Goal: Task Accomplishment & Management: Use online tool/utility

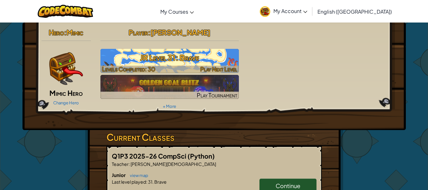
click at [191, 55] on h3 "JR Level 31: Brave" at bounding box center [169, 57] width 138 height 14
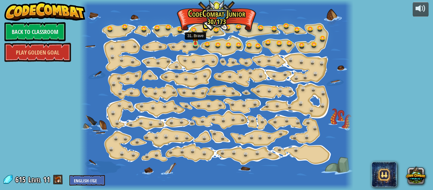
click at [196, 42] on img at bounding box center [195, 37] width 6 height 14
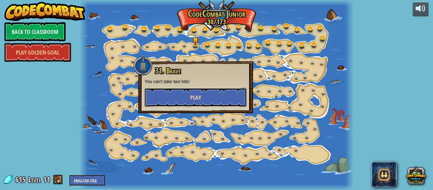
click at [209, 100] on button "Play" at bounding box center [196, 97] width 102 height 19
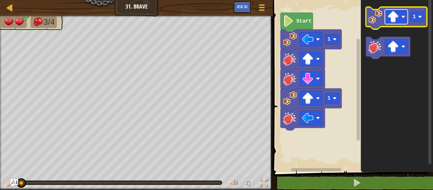
click at [392, 19] on image "Blockly Workspace" at bounding box center [392, 16] width 11 height 11
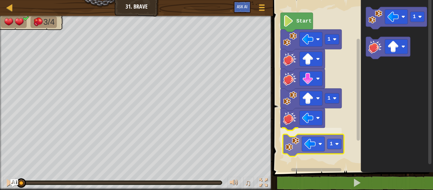
click at [295, 148] on div "1 1 1 Start 1 1" at bounding box center [352, 84] width 162 height 175
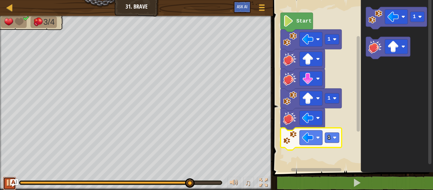
click at [7, 179] on div at bounding box center [9, 182] width 8 height 8
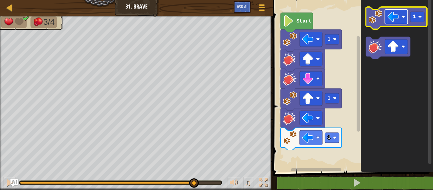
click at [393, 23] on rect "Blockly Workspace" at bounding box center [396, 17] width 23 height 15
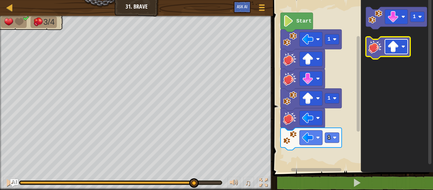
click at [393, 46] on image "Blockly Workspace" at bounding box center [392, 46] width 11 height 11
click at [323, 136] on div "1 1 1 Start 1" at bounding box center [352, 84] width 162 height 175
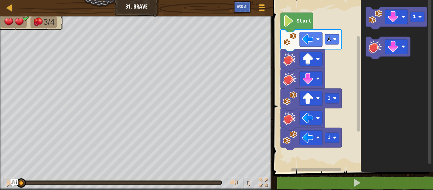
drag, startPoint x: 193, startPoint y: 180, endPoint x: 0, endPoint y: 190, distance: 193.6
click at [0, 0] on html "Map Junior 31. Brave Game Menu Ask AI 1 ההההההההההההההההההההההההההההההההההההההה…" at bounding box center [216, 0] width 433 height 0
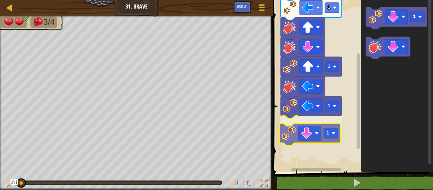
click at [289, 139] on div "1 1 1 1 Start 1 1" at bounding box center [352, 84] width 162 height 175
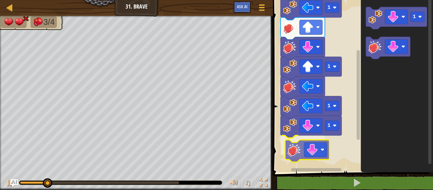
click at [298, 155] on div "1 1 1 1 Start 1" at bounding box center [352, 84] width 162 height 175
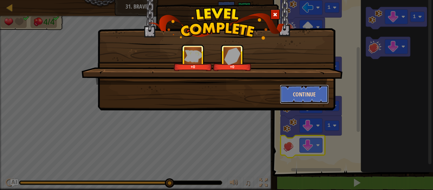
click at [305, 89] on button "Continue" at bounding box center [304, 94] width 49 height 19
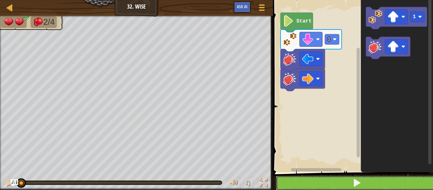
click at [301, 183] on button at bounding box center [357, 183] width 162 height 15
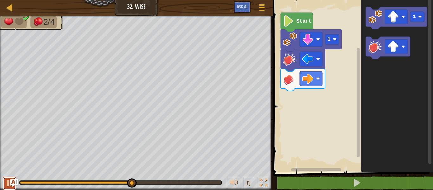
click at [8, 185] on div at bounding box center [9, 182] width 8 height 8
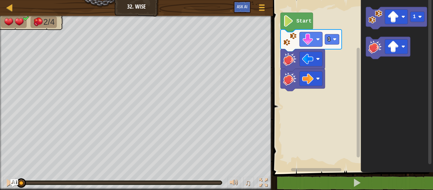
drag, startPoint x: 135, startPoint y: 180, endPoint x: 0, endPoint y: 187, distance: 135.5
click at [0, 187] on div "♫" at bounding box center [136, 180] width 273 height 19
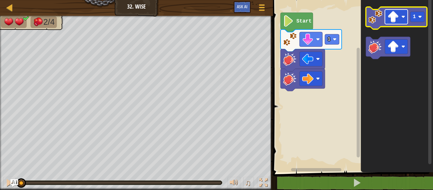
click at [400, 16] on rect "Blockly Workspace" at bounding box center [396, 17] width 23 height 15
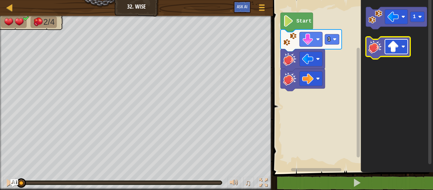
click at [395, 46] on image "Blockly Workspace" at bounding box center [392, 46] width 11 height 11
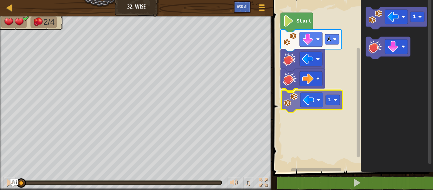
click at [299, 105] on div "1 1 Start 1 1" at bounding box center [352, 84] width 162 height 175
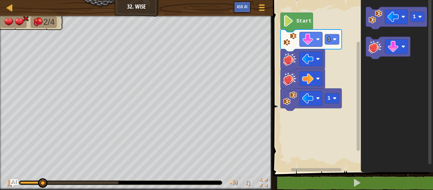
click at [304, 130] on div "1 1 Start 1" at bounding box center [352, 84] width 162 height 175
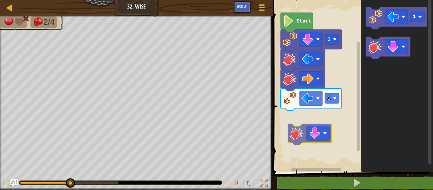
click at [297, 122] on div "1 1 Start 1" at bounding box center [352, 84] width 162 height 175
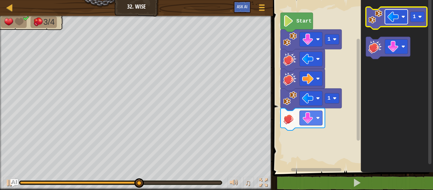
click at [396, 20] on image "Blockly Workspace" at bounding box center [392, 16] width 11 height 11
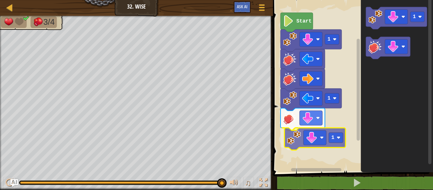
click at [297, 145] on div "1 1 1 Start 1 1" at bounding box center [352, 84] width 162 height 175
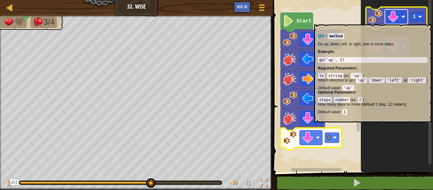
click at [389, 21] on image "Blockly Workspace" at bounding box center [392, 16] width 11 height 11
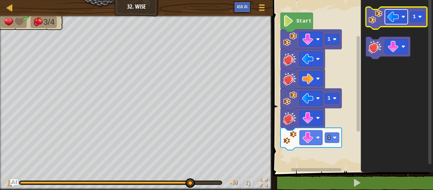
click at [394, 18] on image "Blockly Workspace" at bounding box center [392, 16] width 11 height 11
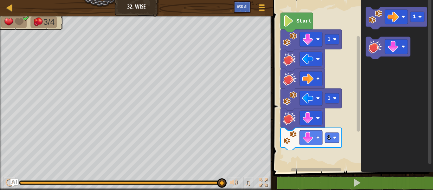
drag, startPoint x: 224, startPoint y: 182, endPoint x: 76, endPoint y: 187, distance: 148.4
click at [76, 187] on div "♫" at bounding box center [136, 180] width 273 height 19
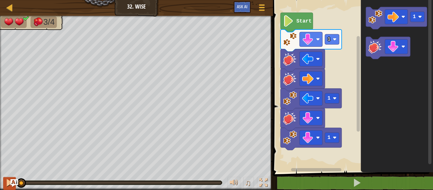
drag, startPoint x: 223, startPoint y: 183, endPoint x: 7, endPoint y: 181, distance: 215.8
click at [7, 181] on div "♫" at bounding box center [136, 180] width 273 height 19
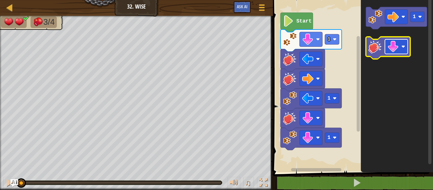
click at [392, 48] on image "Blockly Workspace" at bounding box center [392, 46] width 11 height 11
click at [301, 155] on div "1 1 1 Start 1" at bounding box center [352, 84] width 162 height 175
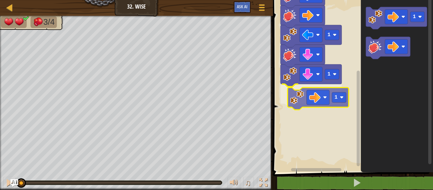
click at [285, 107] on div "1 1 1 1 Start 1 1" at bounding box center [352, 84] width 162 height 175
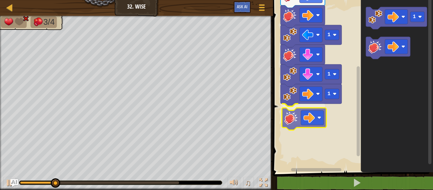
click at [297, 123] on div "1 1 1 1 Start 1" at bounding box center [352, 84] width 162 height 175
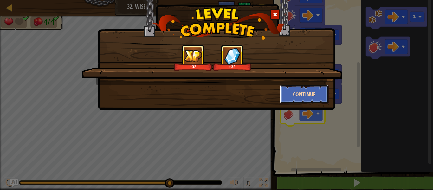
click at [292, 91] on button "Continue" at bounding box center [304, 94] width 49 height 19
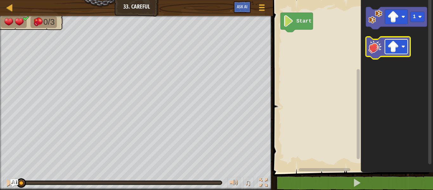
click at [396, 47] on image "Blockly Workspace" at bounding box center [392, 46] width 11 height 11
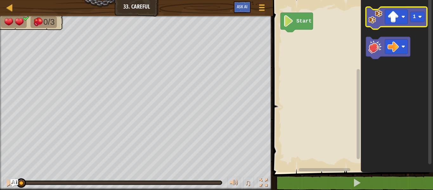
click at [374, 16] on image "Blockly Workspace" at bounding box center [375, 17] width 14 height 14
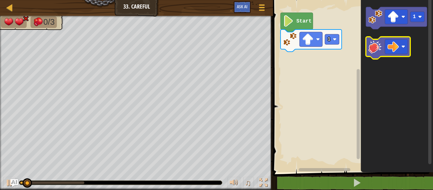
click at [374, 49] on image "Blockly Workspace" at bounding box center [375, 47] width 14 height 14
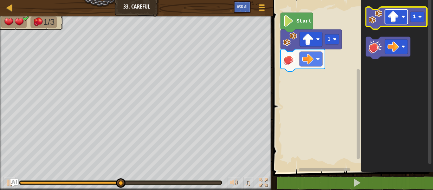
click at [394, 18] on image "Blockly Workspace" at bounding box center [392, 16] width 11 height 11
click at [418, 16] on rect "Blockly Workspace" at bounding box center [417, 17] width 14 height 10
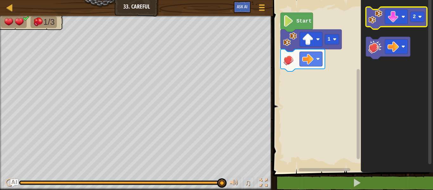
click at [375, 19] on image "Blockly Workspace" at bounding box center [375, 17] width 14 height 14
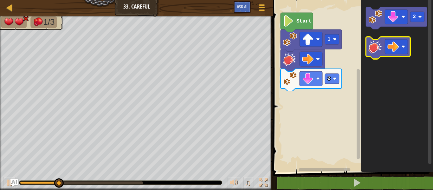
click at [373, 49] on image "Blockly Workspace" at bounding box center [375, 47] width 14 height 14
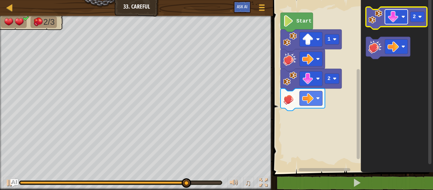
click at [400, 14] on rect "Blockly Workspace" at bounding box center [396, 17] width 23 height 15
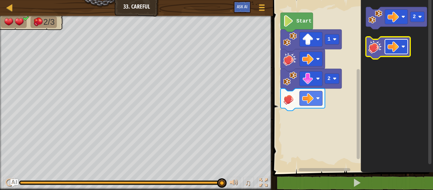
click at [393, 45] on image "Blockly Workspace" at bounding box center [392, 46] width 11 height 11
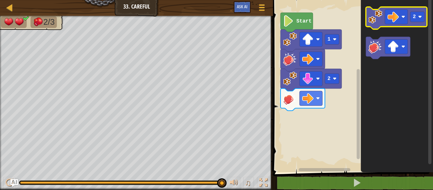
click at [378, 20] on image "Blockly Workspace" at bounding box center [375, 17] width 14 height 14
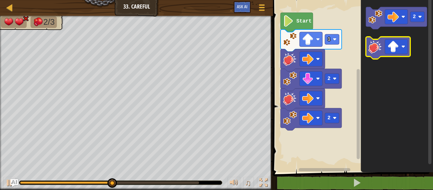
click at [372, 46] on image "Blockly Workspace" at bounding box center [375, 47] width 14 height 14
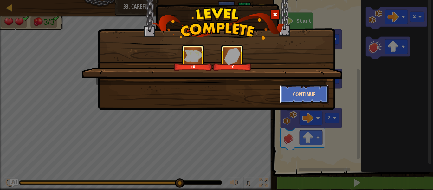
click at [306, 90] on button "Continue" at bounding box center [304, 94] width 49 height 19
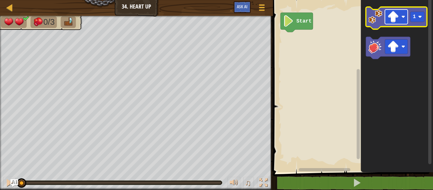
click at [395, 19] on image "Blockly Workspace" at bounding box center [392, 16] width 11 height 11
click at [379, 24] on icon "Blockly Workspace" at bounding box center [396, 18] width 61 height 22
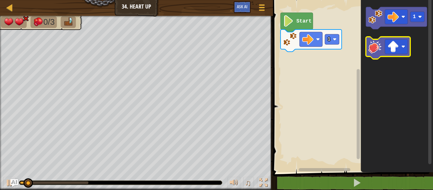
click at [374, 55] on icon "Blockly Workspace" at bounding box center [388, 48] width 44 height 22
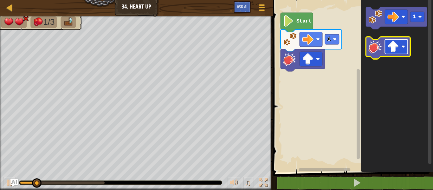
click at [390, 47] on image "Blockly Workspace" at bounding box center [392, 46] width 11 height 11
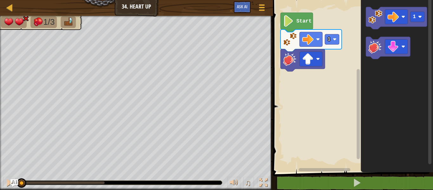
drag, startPoint x: 105, startPoint y: 182, endPoint x: 0, endPoint y: 183, distance: 105.2
click at [0, 183] on div "♫" at bounding box center [136, 180] width 273 height 19
click at [3, 179] on button at bounding box center [9, 183] width 13 height 13
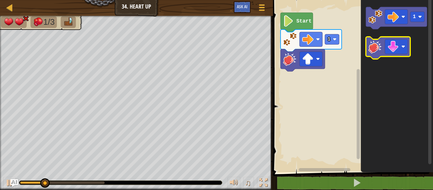
click at [372, 53] on image "Blockly Workspace" at bounding box center [375, 47] width 14 height 14
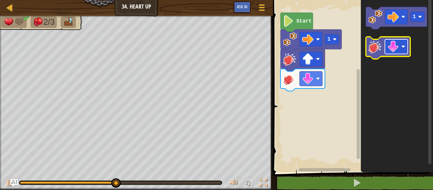
click at [393, 46] on image "Blockly Workspace" at bounding box center [392, 46] width 11 height 11
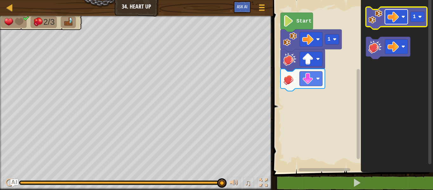
click at [397, 14] on image "Blockly Workspace" at bounding box center [392, 16] width 11 height 11
click at [398, 18] on image "Blockly Workspace" at bounding box center [392, 16] width 11 height 11
click at [416, 15] on rect "Blockly Workspace" at bounding box center [417, 17] width 14 height 10
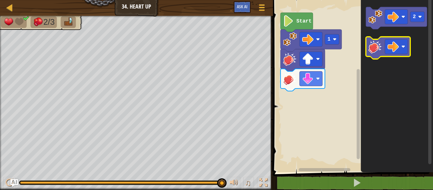
click at [374, 42] on image "Blockly Workspace" at bounding box center [375, 47] width 14 height 14
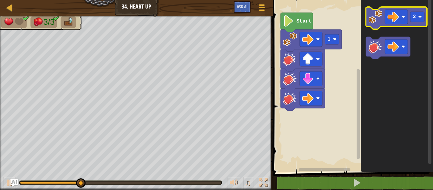
click at [375, 26] on icon "Blockly Workspace" at bounding box center [396, 18] width 61 height 22
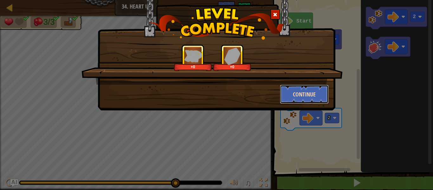
click at [297, 89] on button "Continue" at bounding box center [304, 94] width 49 height 19
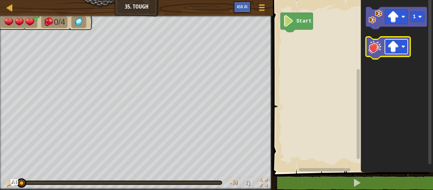
click at [392, 48] on image "Blockly Workspace" at bounding box center [392, 46] width 11 height 11
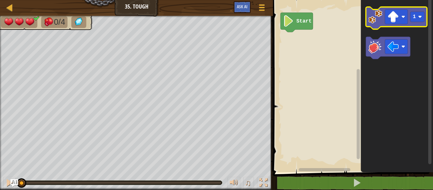
click at [373, 17] on image "Blockly Workspace" at bounding box center [375, 17] width 14 height 14
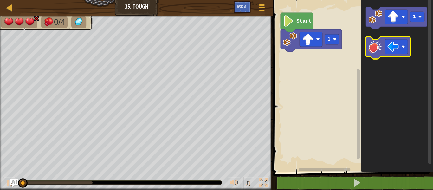
click at [375, 45] on image "Blockly Workspace" at bounding box center [375, 47] width 14 height 14
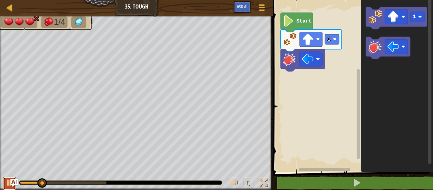
click at [9, 181] on div at bounding box center [9, 182] width 8 height 8
drag, startPoint x: 46, startPoint y: 181, endPoint x: 0, endPoint y: 179, distance: 45.7
click at [0, 179] on div "♫" at bounding box center [136, 180] width 273 height 19
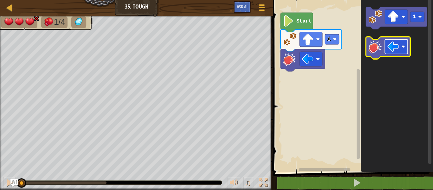
click at [389, 49] on image "Blockly Workspace" at bounding box center [392, 46] width 11 height 11
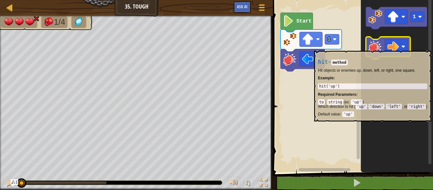
click at [374, 48] on image "Blockly Workspace" at bounding box center [375, 47] width 14 height 14
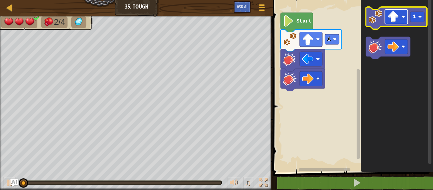
click at [399, 20] on image "Blockly Workspace" at bounding box center [392, 16] width 11 height 11
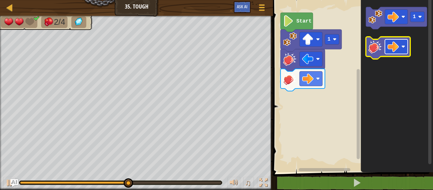
click at [395, 41] on rect "Blockly Workspace" at bounding box center [396, 46] width 23 height 15
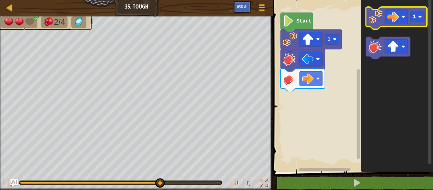
click at [376, 25] on icon "Blockly Workspace" at bounding box center [396, 18] width 61 height 22
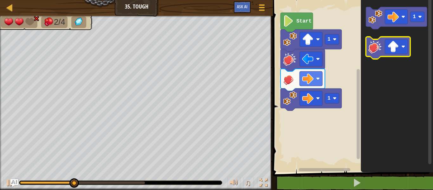
click at [373, 48] on image "Blockly Workspace" at bounding box center [375, 47] width 14 height 14
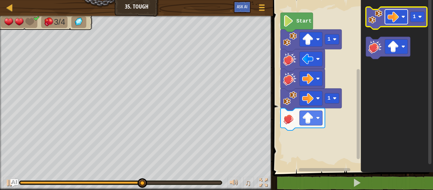
click at [397, 20] on image "Blockly Workspace" at bounding box center [392, 16] width 11 height 11
click at [378, 19] on image "Blockly Workspace" at bounding box center [375, 17] width 14 height 14
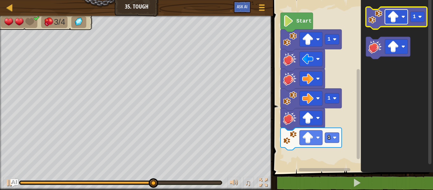
click at [396, 19] on image "Blockly Workspace" at bounding box center [392, 16] width 11 height 11
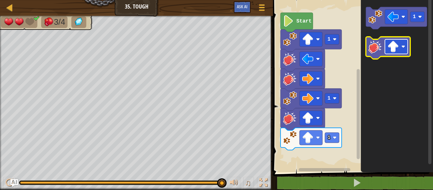
click at [386, 43] on rect "Blockly Workspace" at bounding box center [396, 46] width 23 height 15
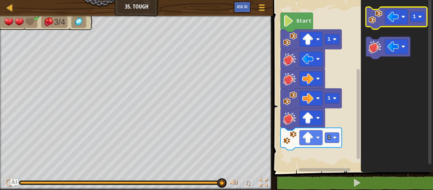
click at [383, 22] on icon "Blockly Workspace" at bounding box center [396, 18] width 61 height 22
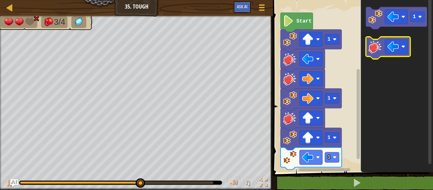
click at [377, 45] on image "Blockly Workspace" at bounding box center [375, 47] width 14 height 14
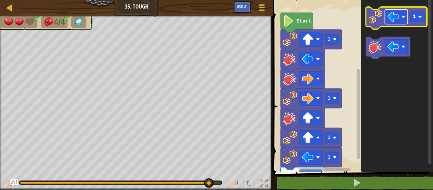
click at [396, 18] on image "Blockly Workspace" at bounding box center [392, 16] width 11 height 11
click at [379, 21] on image "Blockly Workspace" at bounding box center [375, 17] width 14 height 14
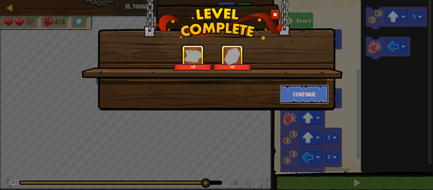
click at [307, 92] on button "Continue" at bounding box center [304, 94] width 49 height 19
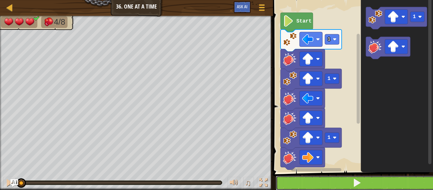
click at [330, 180] on button at bounding box center [357, 183] width 162 height 15
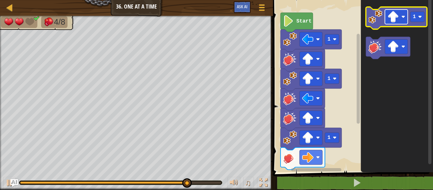
click at [395, 19] on image "Blockly Workspace" at bounding box center [392, 16] width 11 height 11
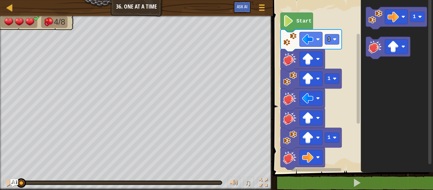
drag, startPoint x: 197, startPoint y: 178, endPoint x: 0, endPoint y: 167, distance: 197.7
click at [0, 167] on div "4/8 ♫ Mimic 3 x: 22 y: 6 x: 14 y: 6 action: move" at bounding box center [216, 103] width 433 height 174
click at [5, 183] on button at bounding box center [9, 183] width 13 height 13
drag, startPoint x: 33, startPoint y: 184, endPoint x: 0, endPoint y: 182, distance: 33.3
click at [0, 182] on div "♫" at bounding box center [136, 180] width 273 height 19
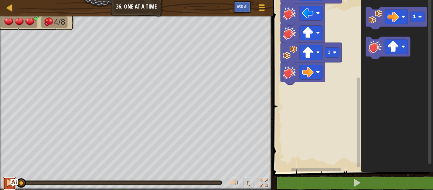
click at [8, 181] on div at bounding box center [9, 182] width 8 height 8
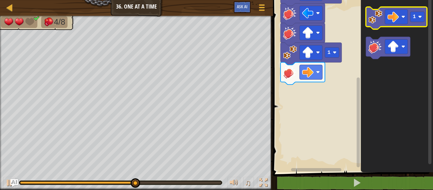
click at [375, 21] on image "Blockly Workspace" at bounding box center [375, 17] width 14 height 14
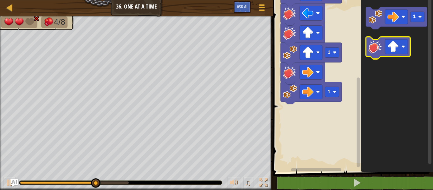
click at [375, 44] on image "Blockly Workspace" at bounding box center [375, 47] width 14 height 14
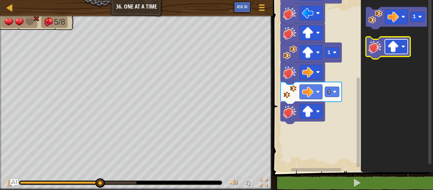
click at [398, 46] on image "Blockly Workspace" at bounding box center [392, 46] width 11 height 11
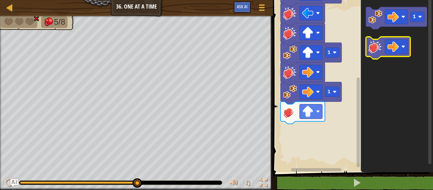
click at [373, 49] on image "Blockly Workspace" at bounding box center [375, 47] width 14 height 14
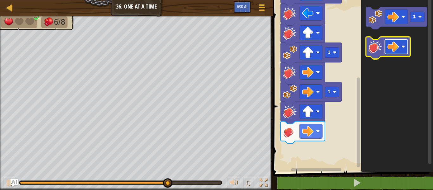
click at [388, 44] on image "Blockly Workspace" at bounding box center [392, 46] width 11 height 11
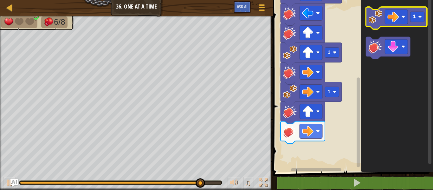
click at [374, 22] on image "Blockly Workspace" at bounding box center [375, 17] width 14 height 14
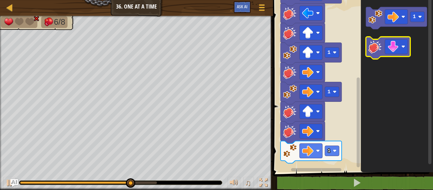
click at [369, 43] on image "Blockly Workspace" at bounding box center [375, 47] width 14 height 14
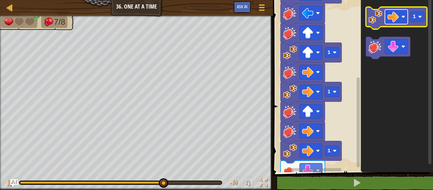
click at [400, 19] on rect "Blockly Workspace" at bounding box center [396, 17] width 23 height 15
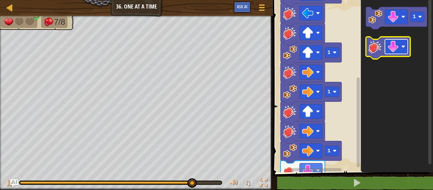
click at [388, 48] on image "Blockly Workspace" at bounding box center [392, 46] width 11 height 11
click at [381, 53] on image "Blockly Workspace" at bounding box center [375, 47] width 14 height 14
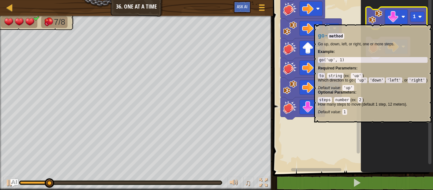
click at [376, 21] on image "Blockly Workspace" at bounding box center [375, 17] width 14 height 14
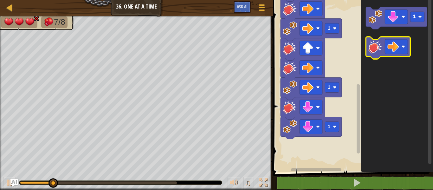
click at [376, 43] on image "Blockly Workspace" at bounding box center [375, 47] width 14 height 14
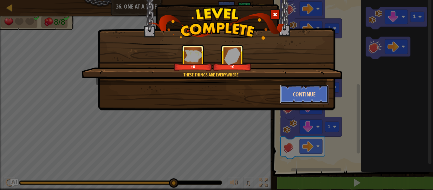
click at [297, 89] on button "Continue" at bounding box center [304, 94] width 49 height 19
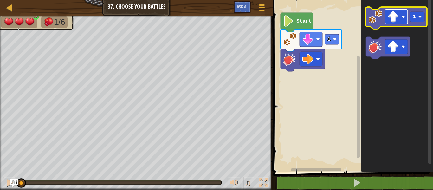
click at [392, 23] on rect "Blockly Workspace" at bounding box center [396, 17] width 23 height 15
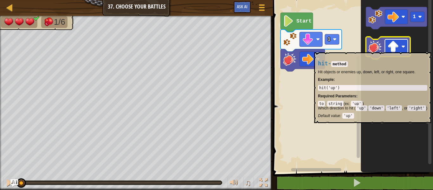
click at [398, 49] on image "Blockly Workspace" at bounding box center [392, 46] width 11 height 11
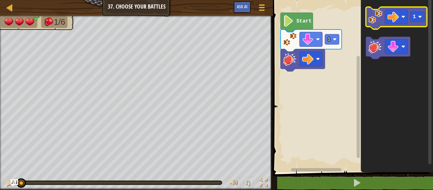
click at [378, 20] on image "Blockly Workspace" at bounding box center [375, 17] width 14 height 14
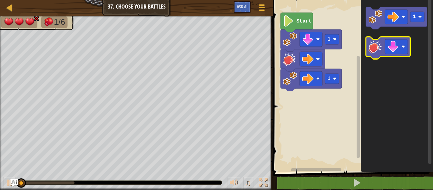
click at [372, 45] on image "Blockly Workspace" at bounding box center [375, 47] width 14 height 14
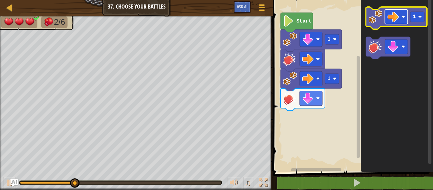
click at [394, 18] on image "Blockly Workspace" at bounding box center [392, 16] width 11 height 11
click at [378, 24] on icon "Blockly Workspace" at bounding box center [396, 18] width 61 height 22
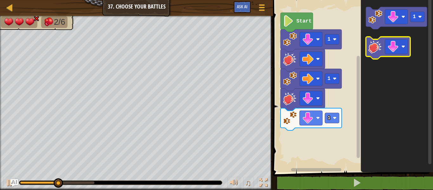
click at [375, 44] on image "Blockly Workspace" at bounding box center [375, 47] width 14 height 14
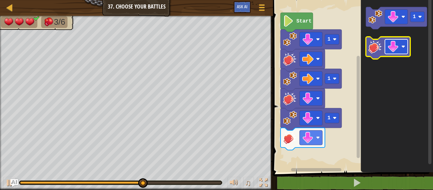
click at [390, 47] on image "Blockly Workspace" at bounding box center [392, 46] width 11 height 11
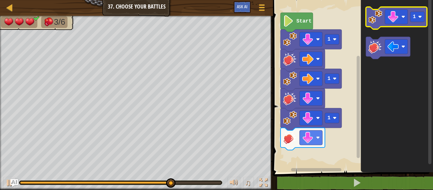
click at [376, 20] on image "Blockly Workspace" at bounding box center [375, 17] width 14 height 14
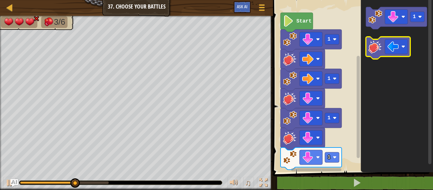
click at [376, 53] on image "Blockly Workspace" at bounding box center [375, 47] width 14 height 14
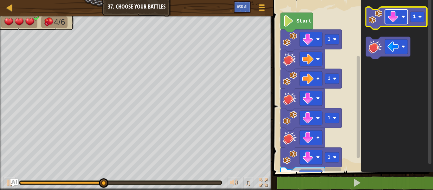
click at [392, 20] on image "Blockly Workspace" at bounding box center [392, 16] width 11 height 11
click at [377, 21] on image "Blockly Workspace" at bounding box center [375, 17] width 14 height 14
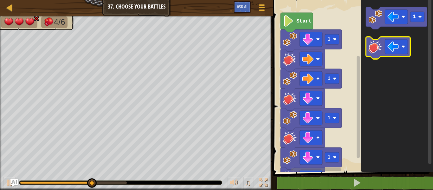
click at [375, 39] on rect "Blockly Workspace" at bounding box center [388, 48] width 44 height 22
click at [375, 44] on image "Blockly Workspace" at bounding box center [375, 47] width 14 height 14
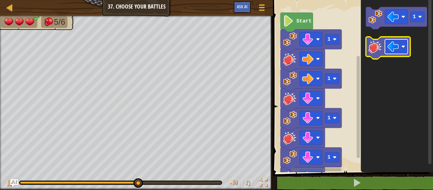
click at [393, 43] on image "Blockly Workspace" at bounding box center [392, 46] width 11 height 11
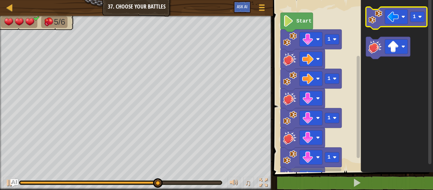
click at [369, 18] on image "Blockly Workspace" at bounding box center [375, 17] width 14 height 14
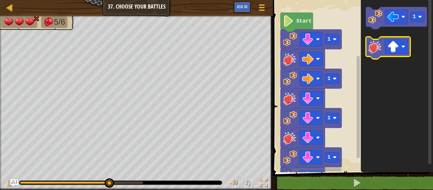
click at [373, 46] on image "Blockly Workspace" at bounding box center [375, 47] width 14 height 14
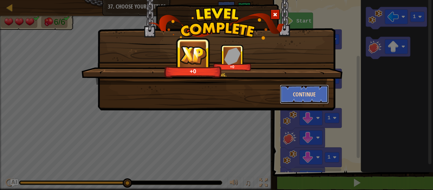
click at [295, 95] on button "Continue" at bounding box center [304, 94] width 49 height 19
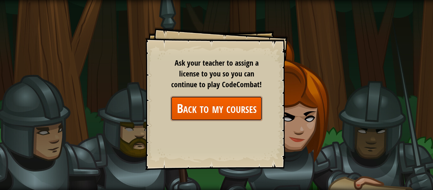
click at [232, 109] on link "Back to my courses" at bounding box center [216, 108] width 92 height 24
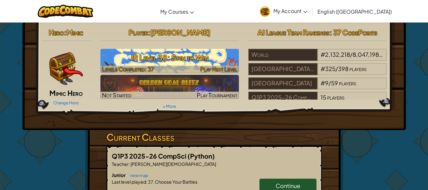
click at [190, 59] on h3 "JR Level 38: Spin to Win" at bounding box center [169, 57] width 138 height 14
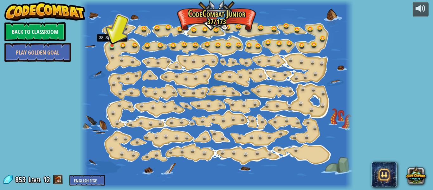
click at [114, 45] on img at bounding box center [112, 39] width 6 height 14
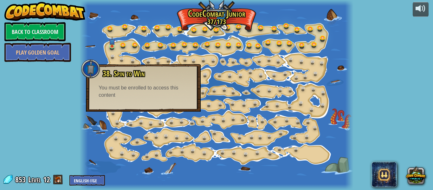
click at [77, 89] on div "powered by Back to Classroom Play Golden Goal 15. Step Change Change step argum…" at bounding box center [216, 95] width 433 height 190
click at [89, 125] on div at bounding box center [216, 95] width 273 height 190
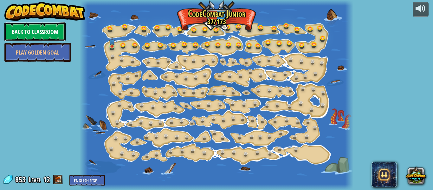
click at [49, 30] on link "Back to Classroom" at bounding box center [34, 31] width 61 height 19
